Goal: Task Accomplishment & Management: Complete application form

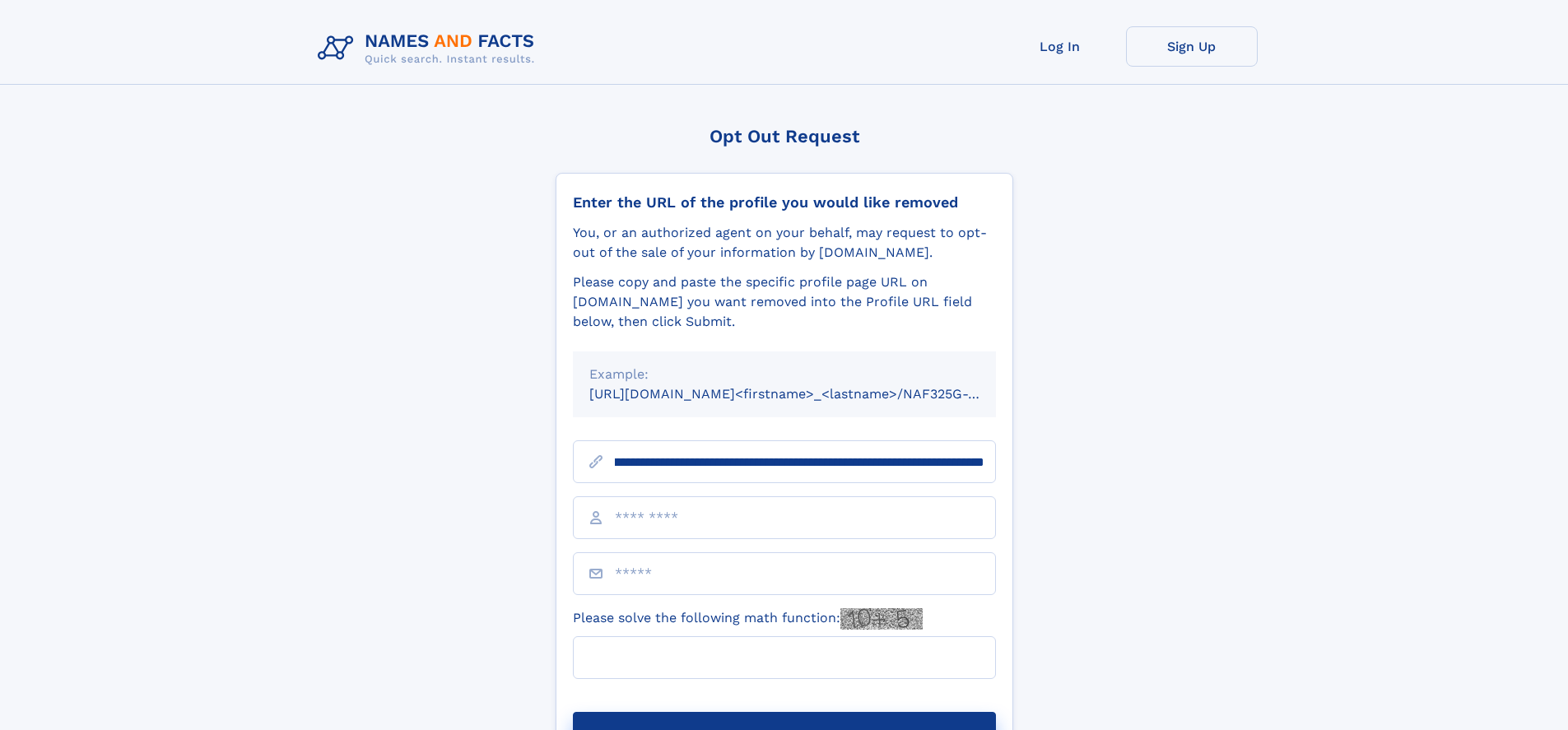
scroll to position [0, 189]
type input "**********"
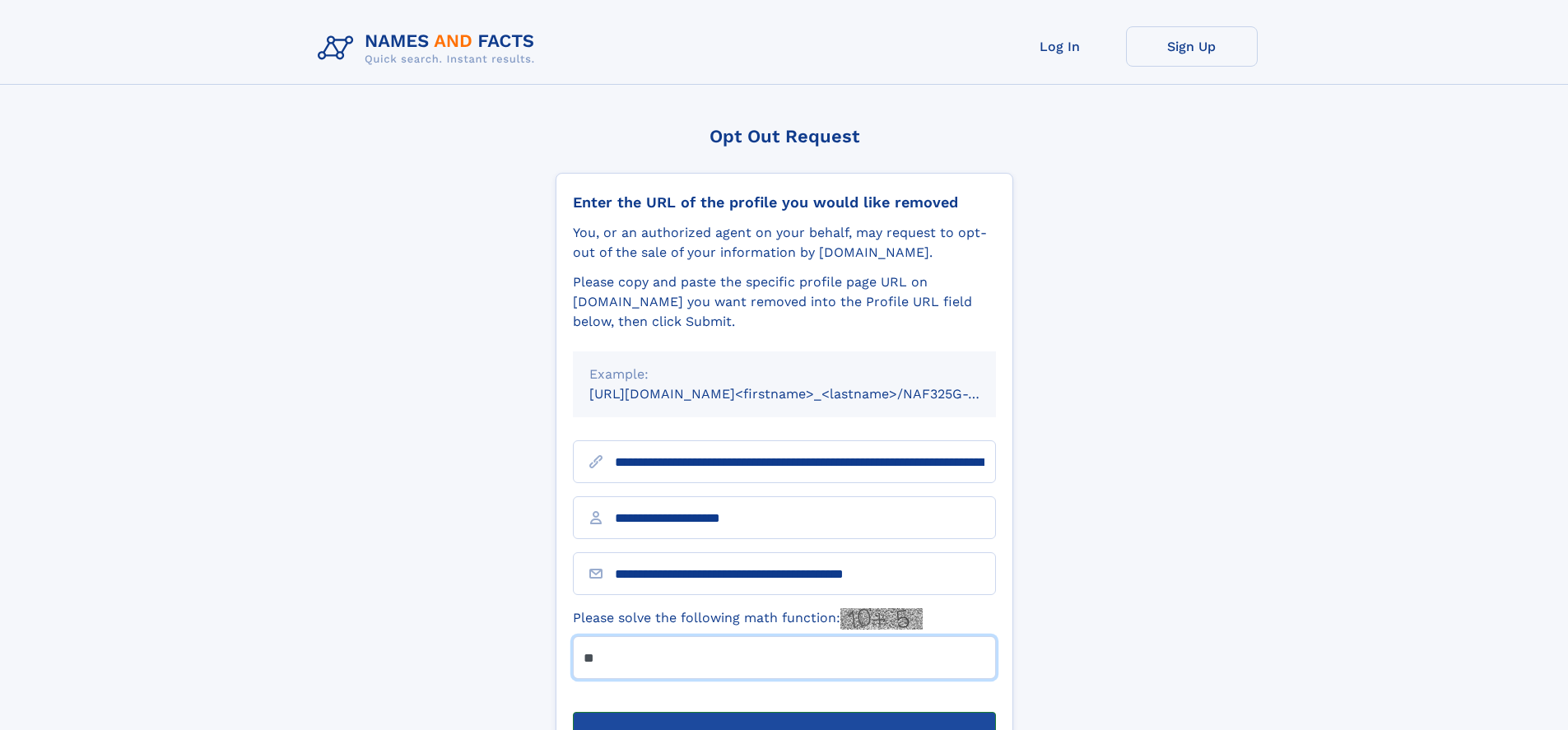
type input "**"
click at [784, 712] on button "Submit Opt Out Request" at bounding box center [784, 738] width 423 height 53
